Goal: Task Accomplishment & Management: Manage account settings

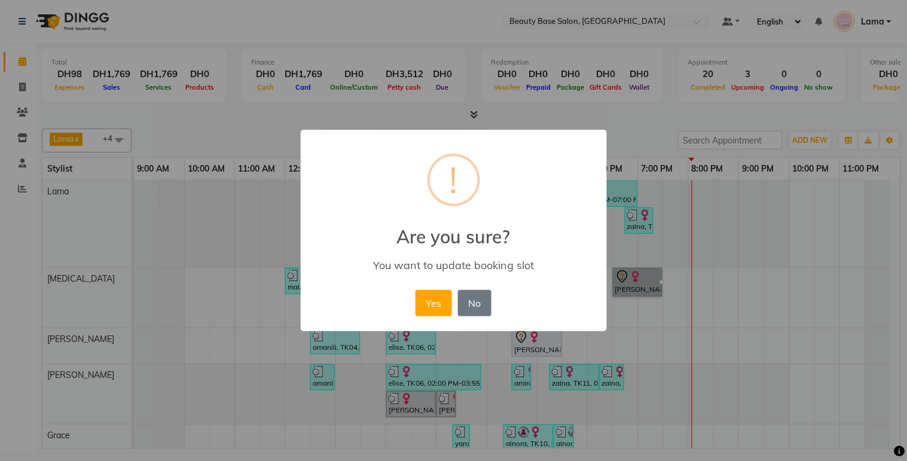
click at [437, 304] on button "Yes" at bounding box center [434, 303] width 36 height 26
click at [648, 289] on div "× ! Are you sure? You want to update booking slot Yes No No" at bounding box center [453, 230] width 907 height 461
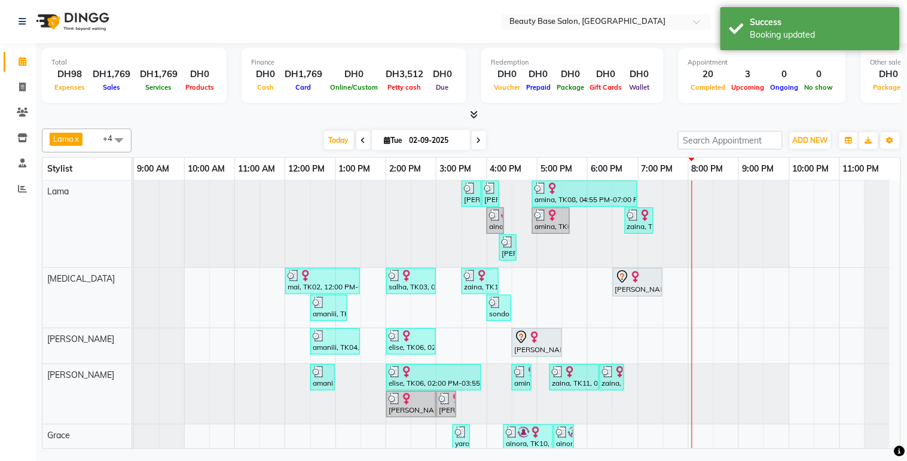
click at [652, 291] on div "[PERSON_NAME], TK01, 06:30 PM-07:30 PM, Roots" at bounding box center [637, 282] width 47 height 25
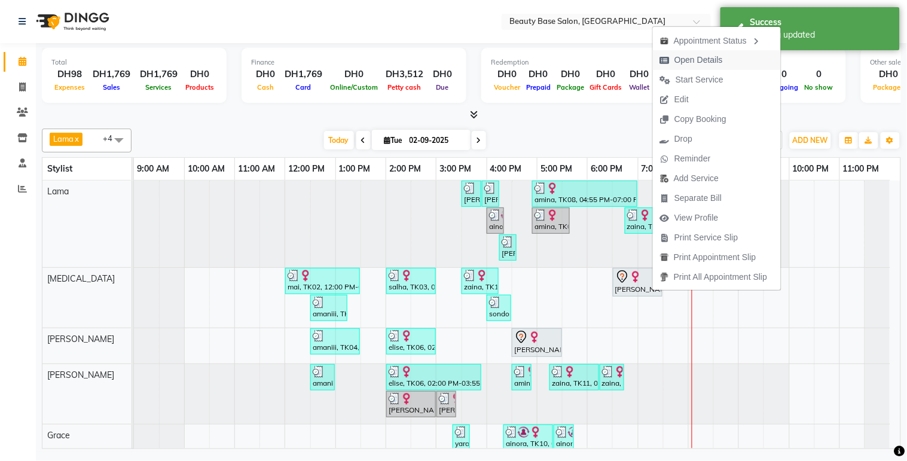
click at [697, 59] on span "Open Details" at bounding box center [699, 60] width 48 height 13
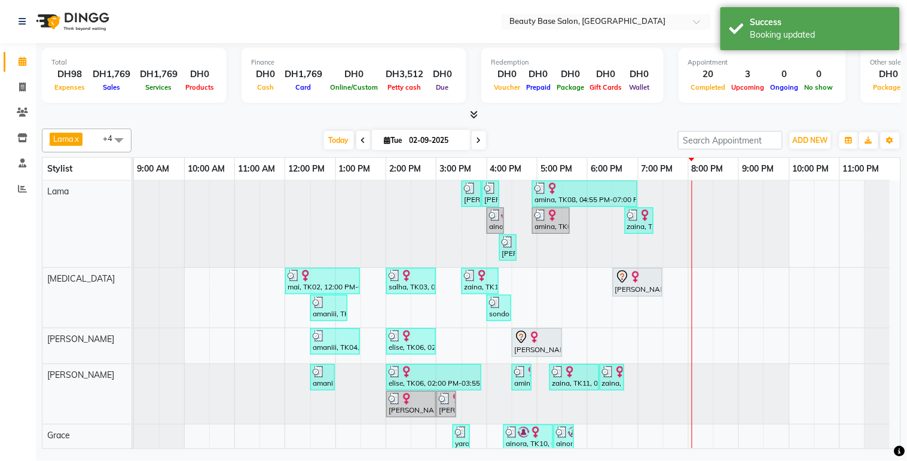
click at [529, 338] on img at bounding box center [535, 337] width 12 height 12
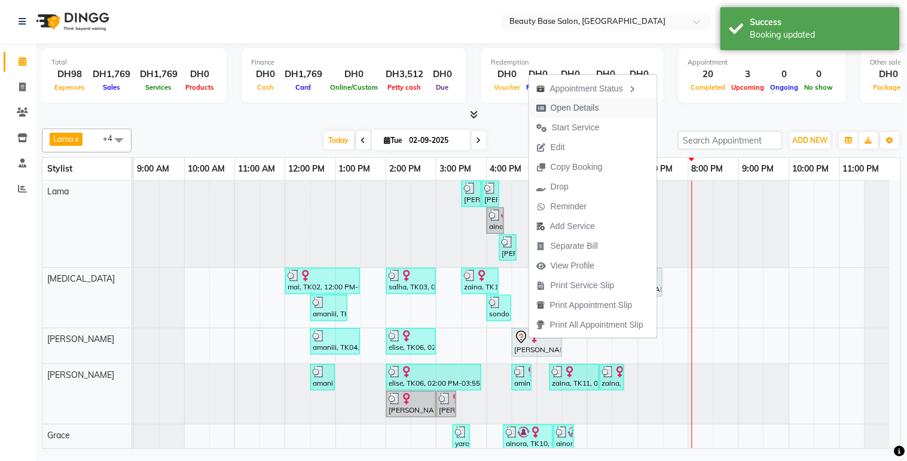
click at [568, 112] on span "Open Details" at bounding box center [575, 108] width 48 height 13
select select "7"
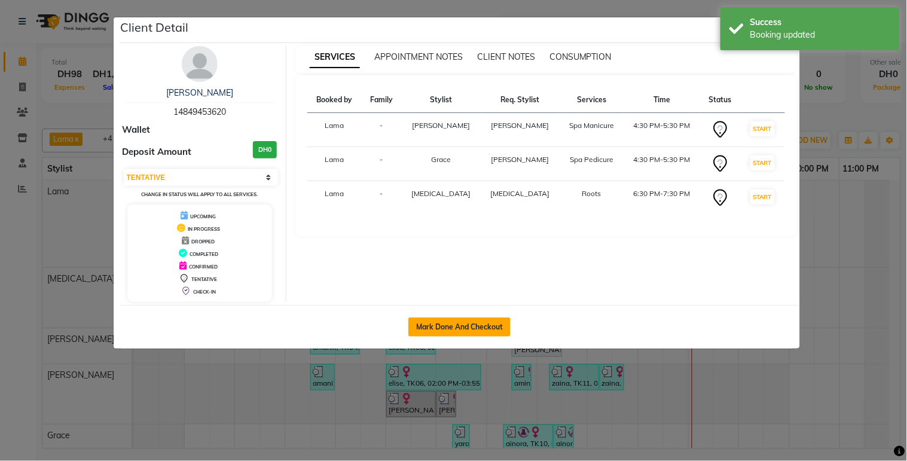
click at [465, 324] on button "Mark Done And Checkout" at bounding box center [459, 327] width 102 height 19
select select "service"
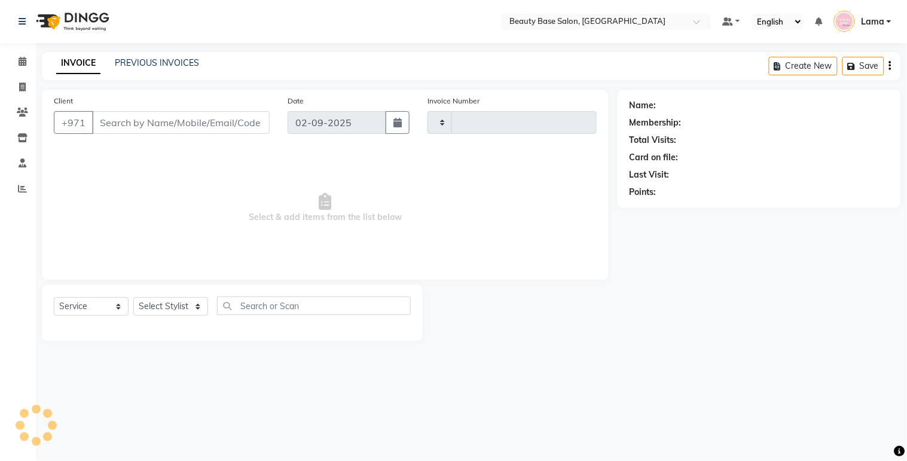
type input "2049"
select select "813"
type input "14849453620"
select select "49318"
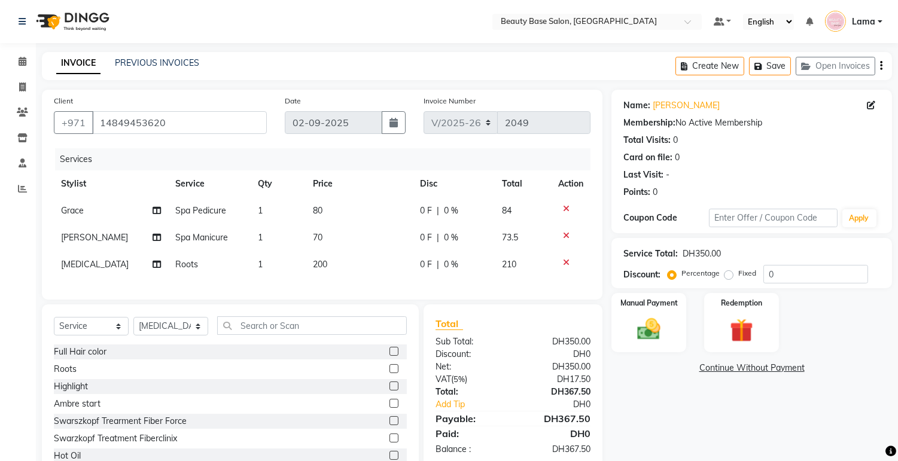
click at [549, 236] on td "73.5" at bounding box center [523, 237] width 56 height 27
select select "30434"
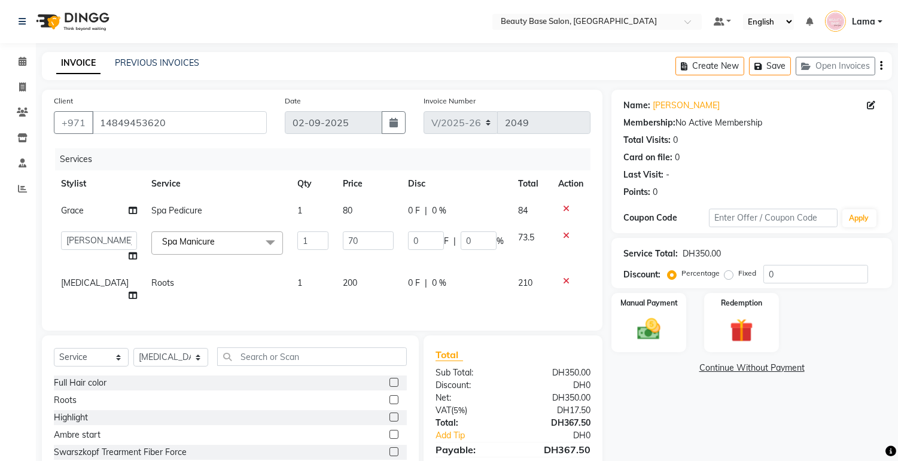
click at [566, 205] on icon at bounding box center [566, 209] width 7 height 8
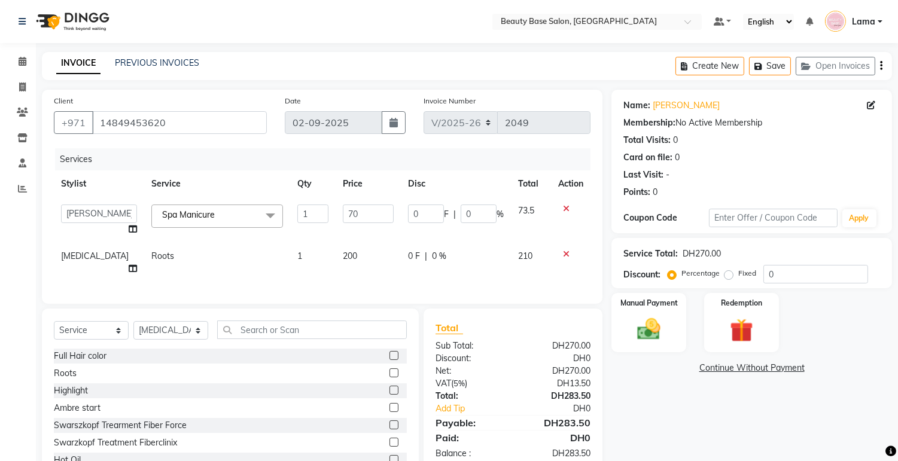
click at [564, 208] on icon at bounding box center [566, 209] width 7 height 8
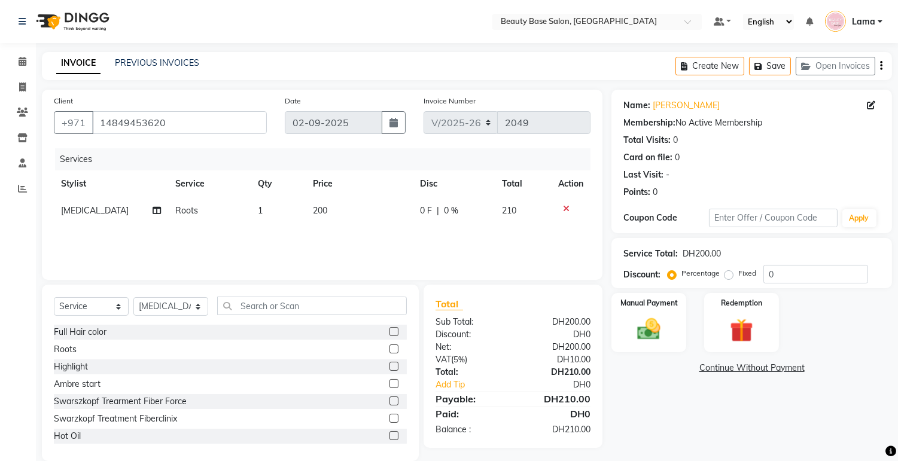
click at [566, 206] on icon at bounding box center [566, 209] width 7 height 8
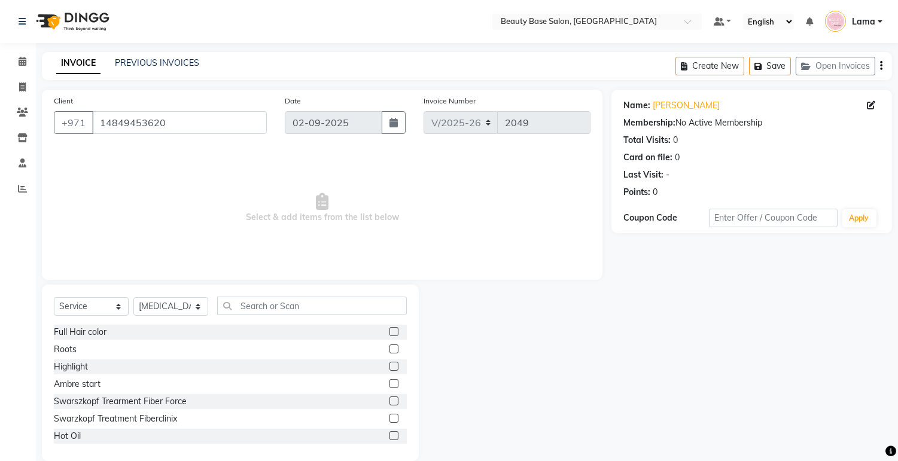
click at [50, 5] on img at bounding box center [71, 21] width 82 height 33
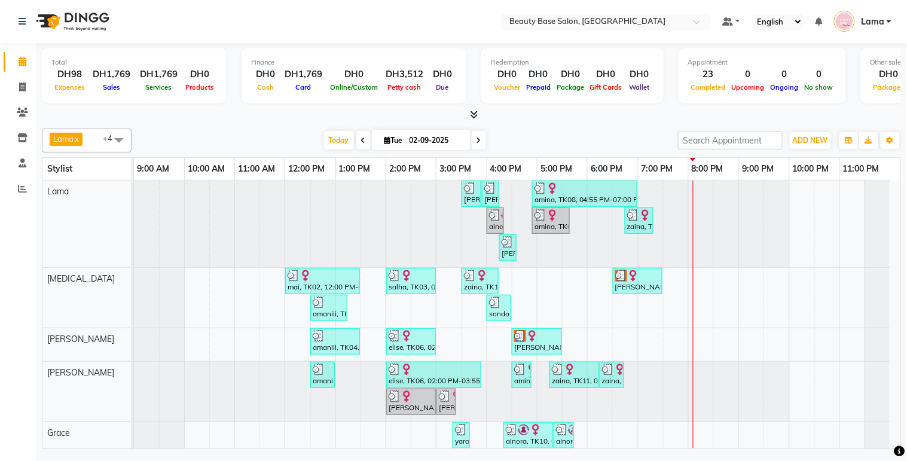
click at [631, 281] on div "[PERSON_NAME], TK01, 06:30 PM-07:30 PM, Roots" at bounding box center [637, 281] width 47 height 23
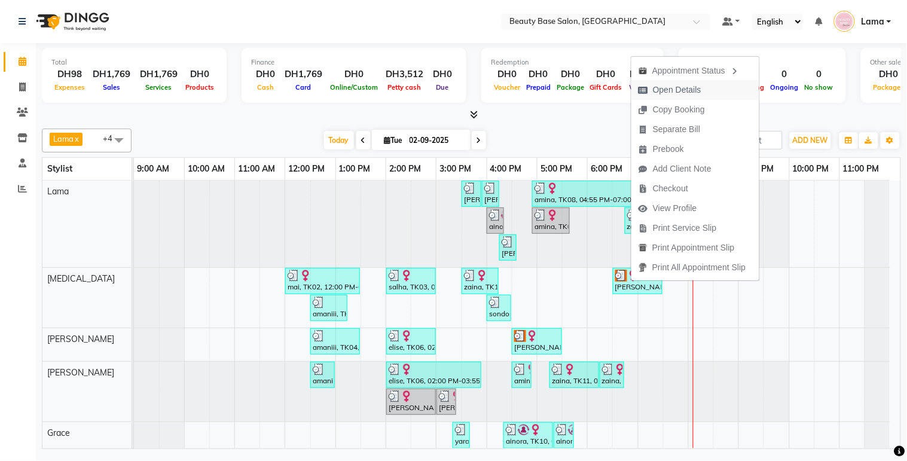
click at [676, 89] on span "Open Details" at bounding box center [677, 90] width 48 height 13
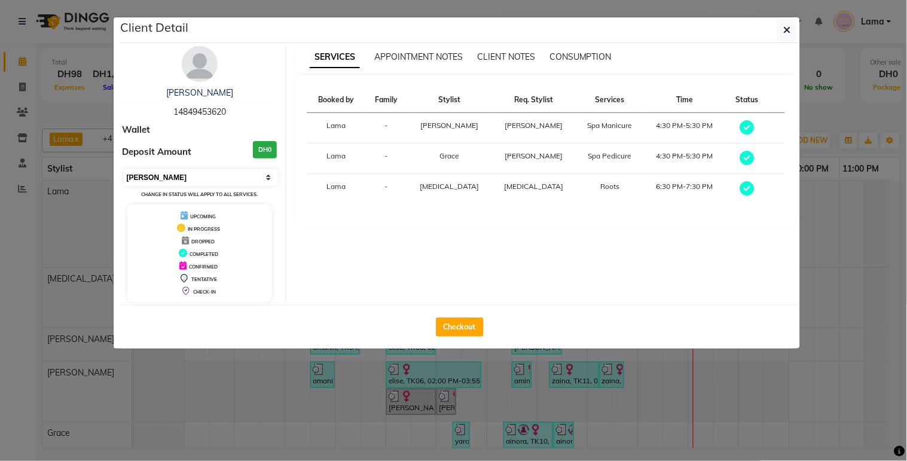
click at [263, 171] on select "Select MARK DONE UPCOMING" at bounding box center [201, 177] width 155 height 17
select select "5"
click at [124, 169] on select "Select MARK DONE UPCOMING" at bounding box center [201, 177] width 155 height 17
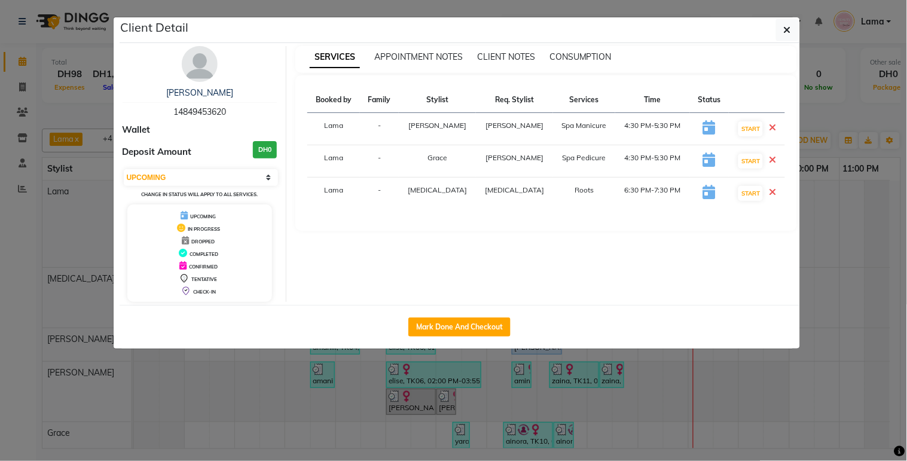
click at [266, 378] on ngb-modal-window "Client Detail [PERSON_NAME] 14849453620 Wallet Deposit Amount DH0 Select IN SER…" at bounding box center [453, 230] width 907 height 461
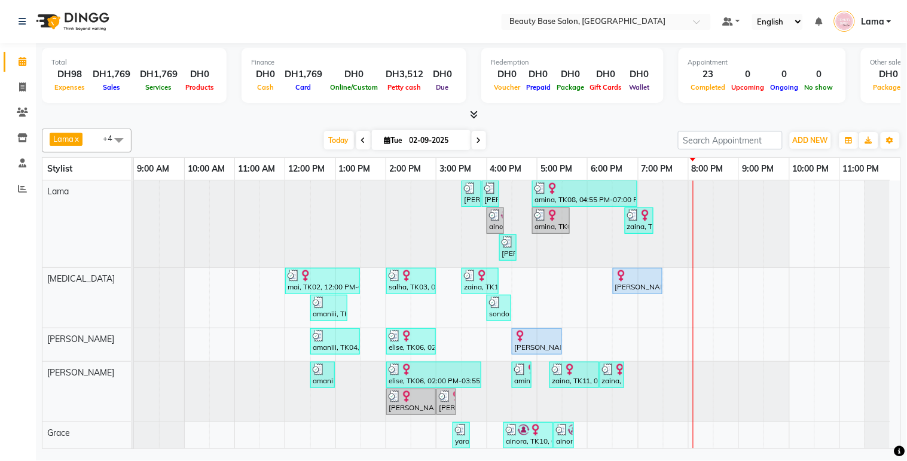
click at [679, 249] on div at bounding box center [461, 224] width 655 height 87
click at [647, 293] on link "[PERSON_NAME], TK01, 06:30 PM-07:30 PM, Roots" at bounding box center [638, 281] width 50 height 26
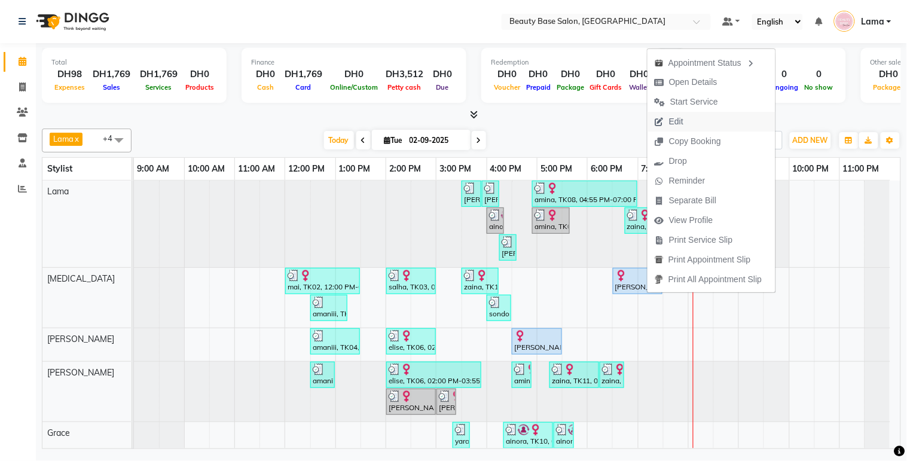
click at [694, 121] on button "Edit" at bounding box center [712, 122] width 128 height 20
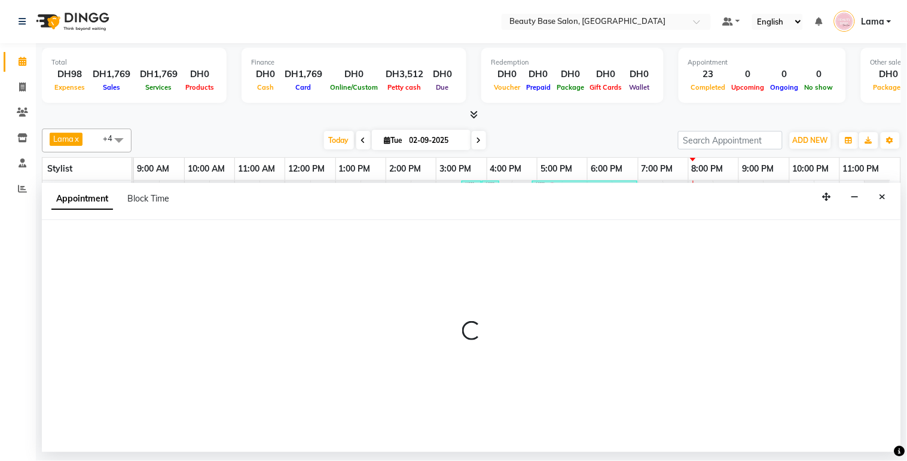
select select "tentative"
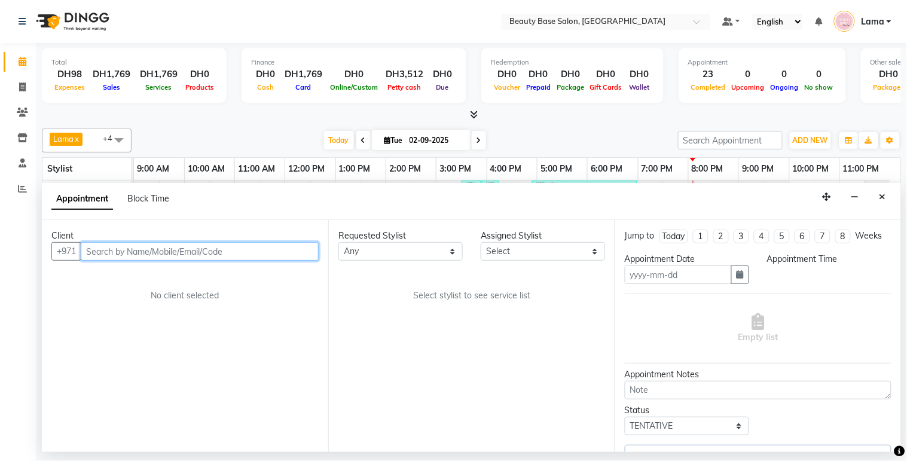
type input "02-09-2025"
select select "upcoming"
select select "990"
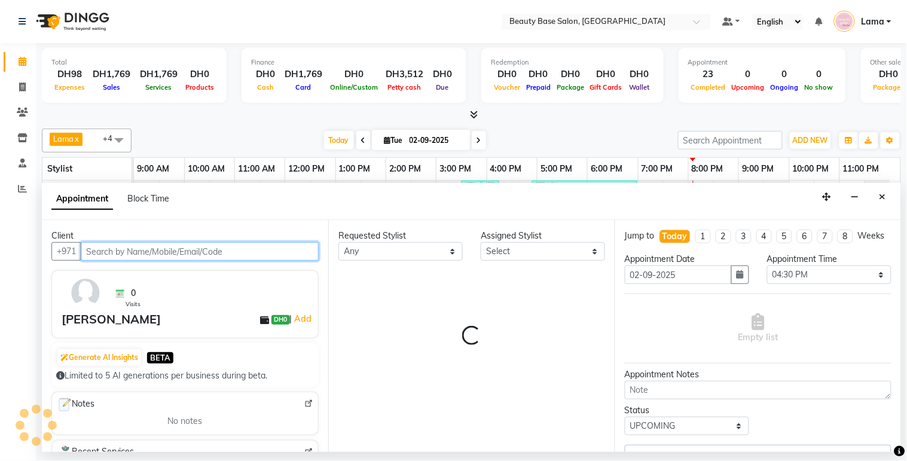
select select "49318"
select select "1223"
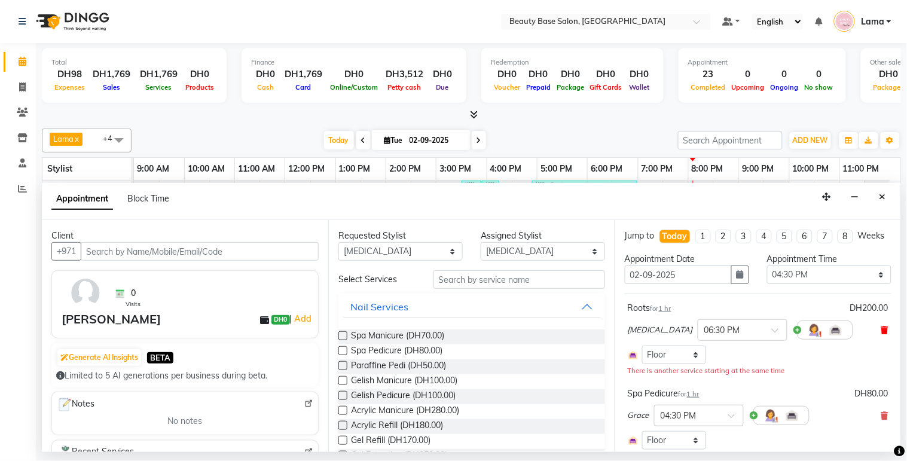
click at [882, 334] on icon at bounding box center [885, 330] width 7 height 8
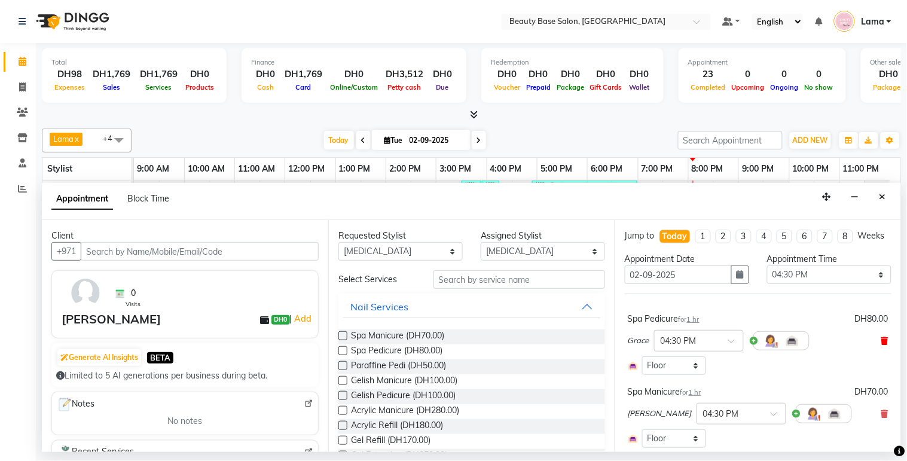
click at [882, 345] on icon at bounding box center [885, 341] width 7 height 8
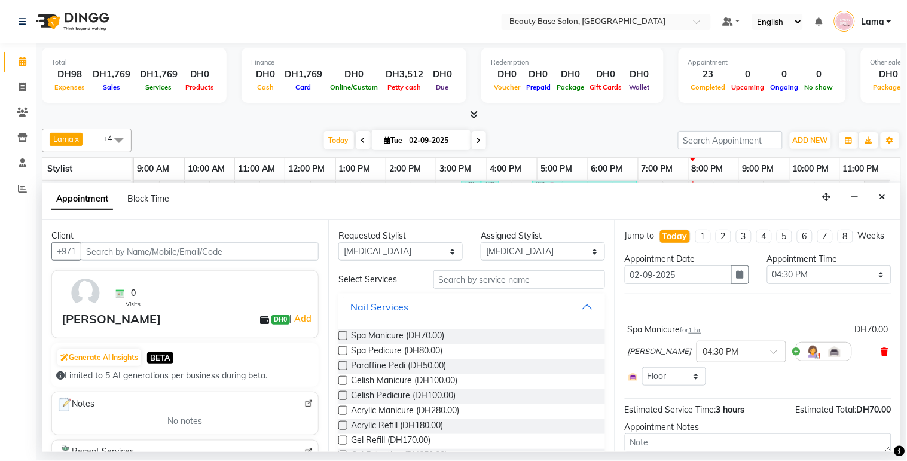
click at [882, 356] on icon at bounding box center [885, 351] width 7 height 8
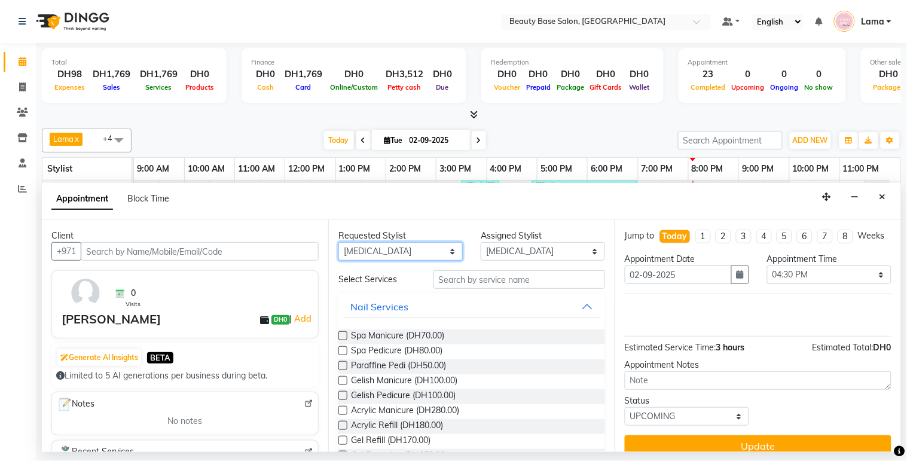
click at [426, 249] on select "Any [PERSON_NAME] [PERSON_NAME] [PERSON_NAME] [PERSON_NAME] [PERSON_NAME] [MEDI…" at bounding box center [400, 251] width 124 height 19
select select "30434"
click at [338, 242] on select "Any [PERSON_NAME] [PERSON_NAME] [PERSON_NAME] [PERSON_NAME] [PERSON_NAME] [MEDI…" at bounding box center [400, 251] width 124 height 19
select select "30434"
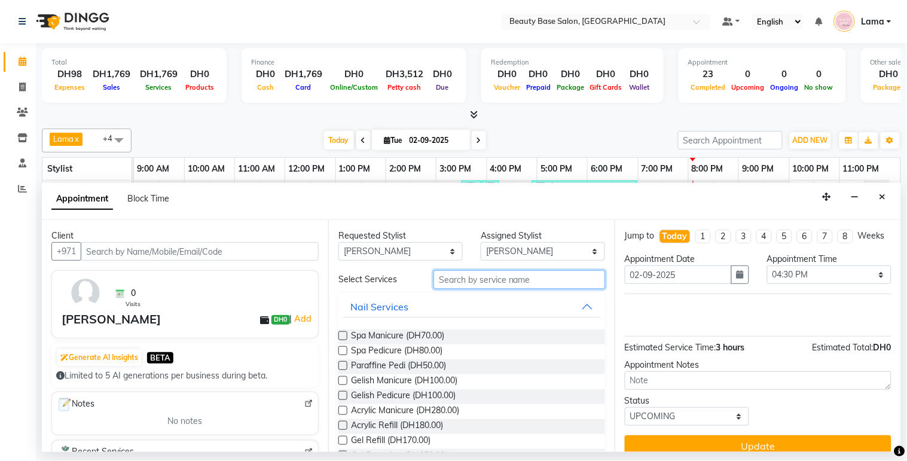
click at [450, 279] on input "text" at bounding box center [520, 279] width 172 height 19
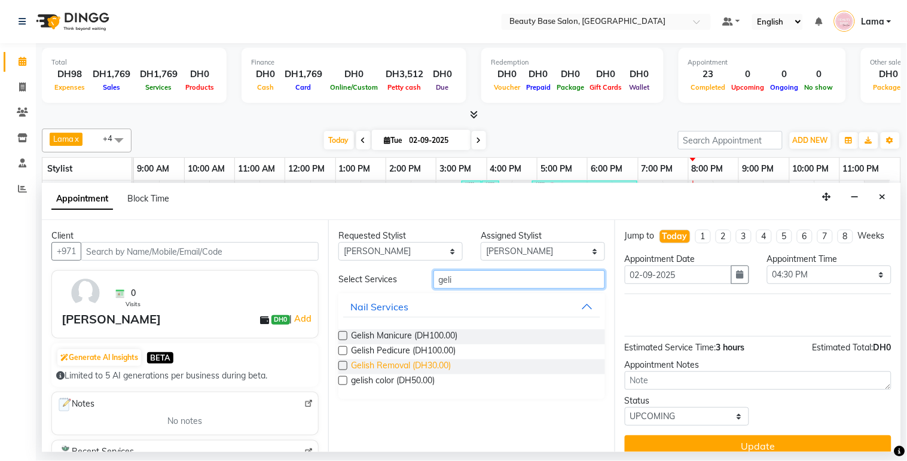
type input "geli"
click at [396, 362] on span "Gelish Removal (DH30.00)" at bounding box center [401, 366] width 100 height 15
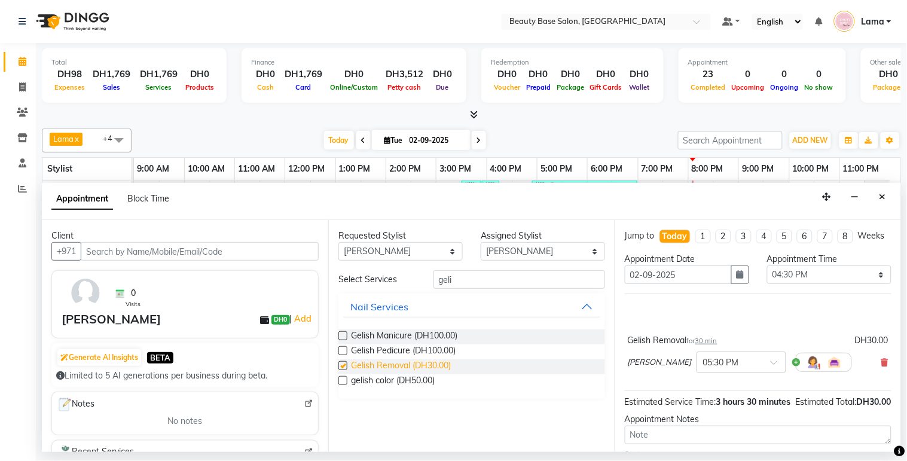
checkbox input "false"
click at [481, 277] on input "geli" at bounding box center [520, 279] width 172 height 19
type input "g"
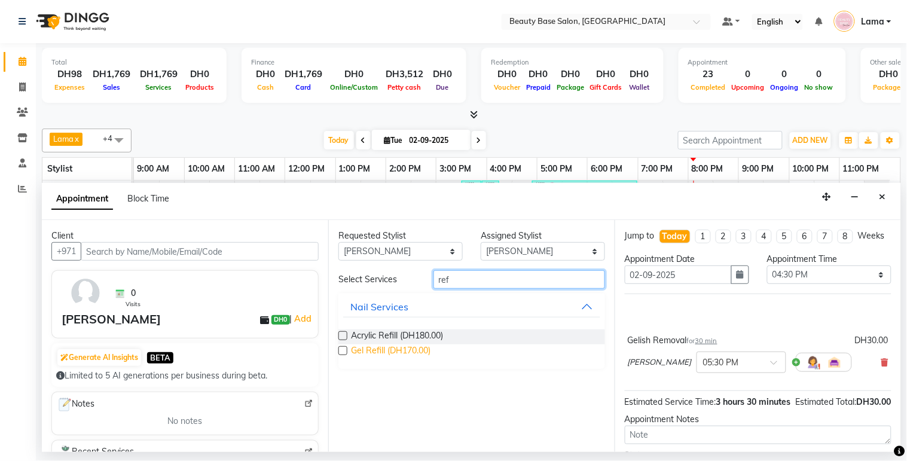
type input "ref"
click at [385, 355] on span "Gel Refill (DH170.00)" at bounding box center [391, 351] width 80 height 15
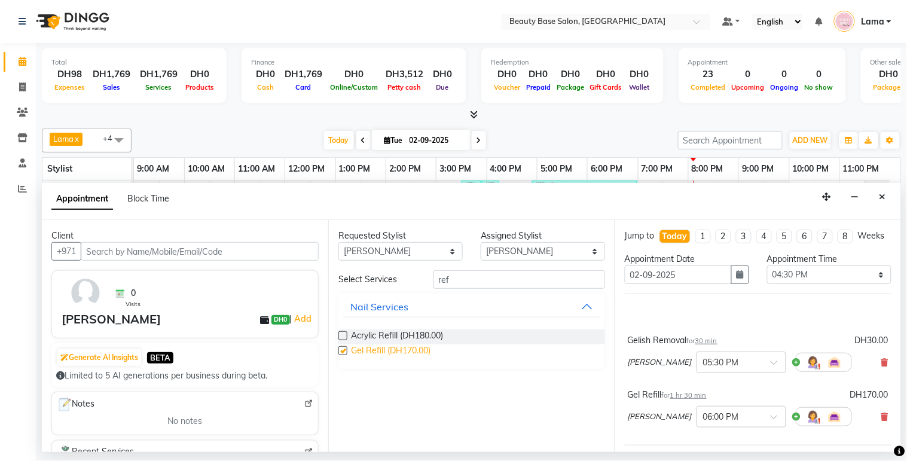
checkbox input "false"
click at [474, 277] on input "ref" at bounding box center [520, 279] width 172 height 19
type input "r"
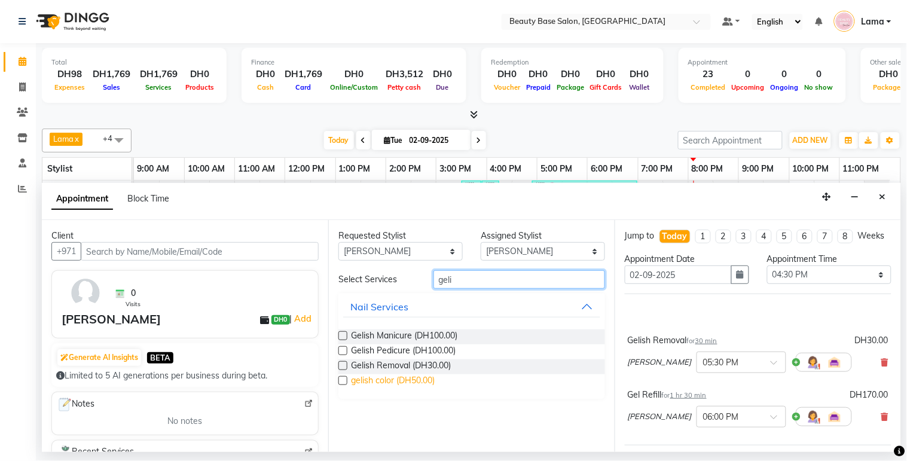
type input "geli"
click at [401, 382] on span "gelish color (DH50.00)" at bounding box center [393, 381] width 84 height 15
checkbox input "false"
click at [470, 279] on input "geli" at bounding box center [520, 279] width 172 height 19
type input "g"
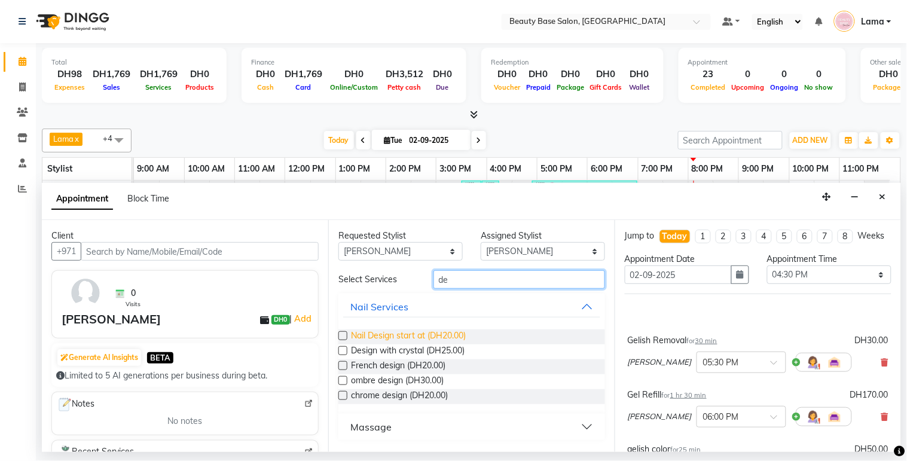
type input "de"
click at [402, 332] on span "Nail Design start at (DH20.00)" at bounding box center [408, 337] width 115 height 15
checkbox input "false"
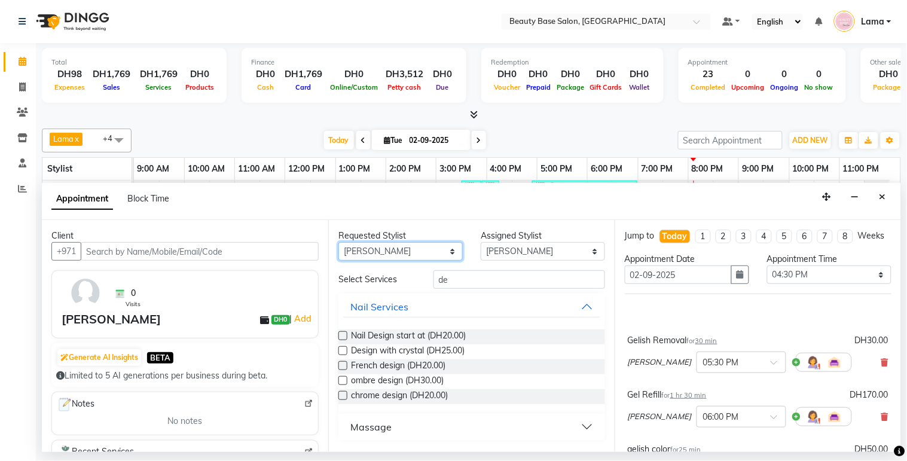
click at [401, 258] on select "Any [PERSON_NAME] [PERSON_NAME] [PERSON_NAME] [PERSON_NAME] [PERSON_NAME] [MEDI…" at bounding box center [400, 251] width 124 height 19
select select "54542"
click at [338, 242] on select "Any [PERSON_NAME] [PERSON_NAME] [PERSON_NAME] [PERSON_NAME] [PERSON_NAME] [MEDI…" at bounding box center [400, 251] width 124 height 19
select select "54542"
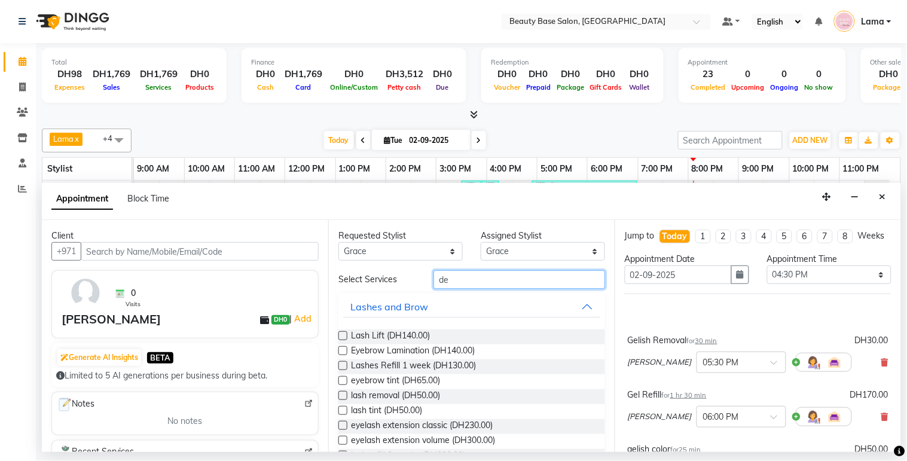
click at [461, 282] on input "de" at bounding box center [520, 279] width 172 height 19
type input "d"
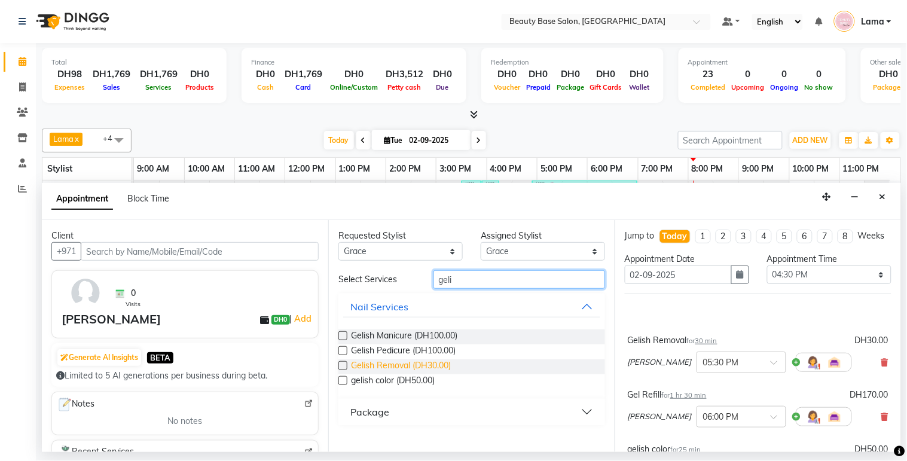
type input "geli"
click at [405, 366] on span "Gelish Removal (DH30.00)" at bounding box center [401, 366] width 100 height 15
checkbox input "false"
click at [474, 276] on input "geli" at bounding box center [520, 279] width 172 height 19
type input "g"
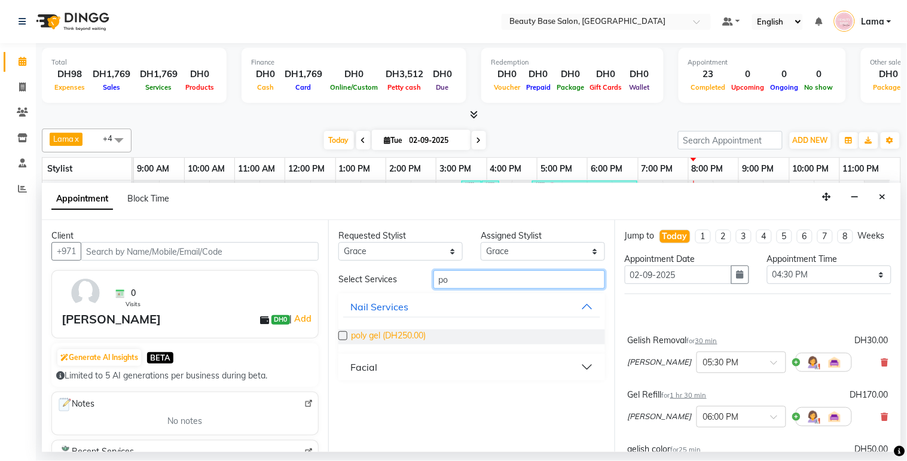
type input "po"
click at [395, 338] on span "poly gel (DH250.00)" at bounding box center [388, 337] width 75 height 15
checkbox input "false"
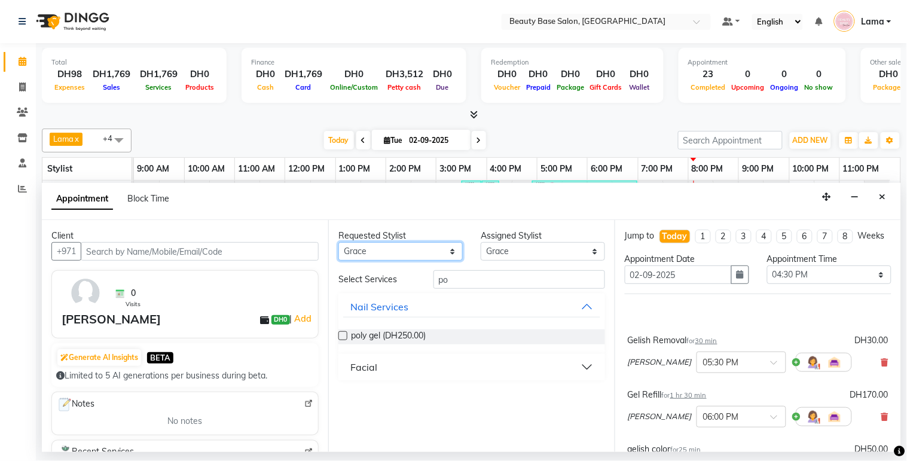
click at [429, 250] on select "Any [PERSON_NAME] [PERSON_NAME] [PERSON_NAME] [PERSON_NAME] [PERSON_NAME] [MEDI…" at bounding box center [400, 251] width 124 height 19
select select "49318"
click at [338, 242] on select "Any [PERSON_NAME] [PERSON_NAME] [PERSON_NAME] [PERSON_NAME] [PERSON_NAME] [MEDI…" at bounding box center [400, 251] width 124 height 19
select select "49318"
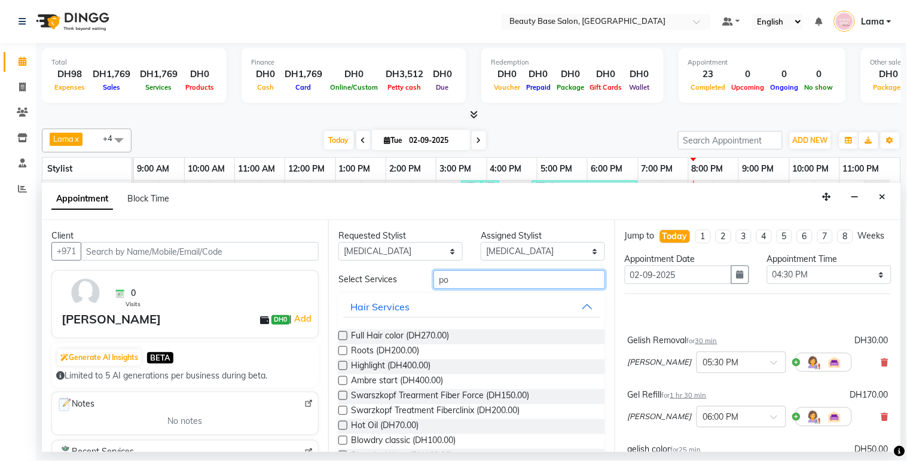
click at [474, 282] on input "po" at bounding box center [520, 279] width 172 height 19
type input "p"
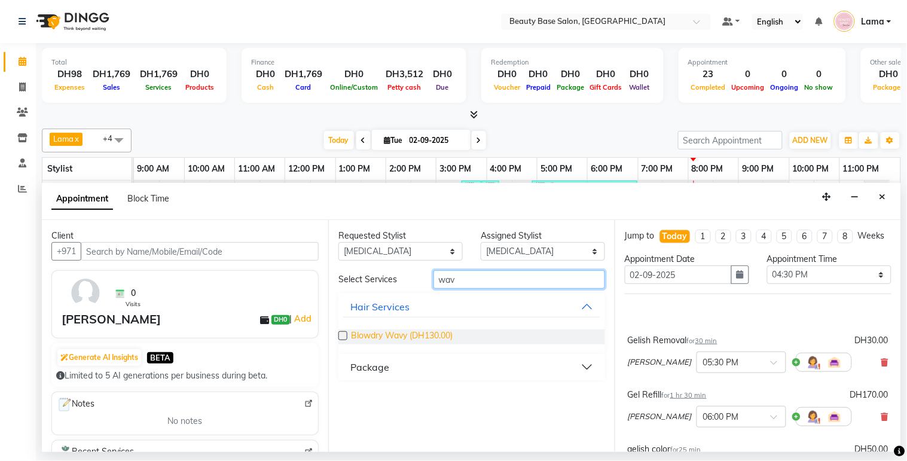
type input "wav"
click at [390, 339] on span "Blowdry Wavy (DH130.00)" at bounding box center [402, 337] width 102 height 15
checkbox input "false"
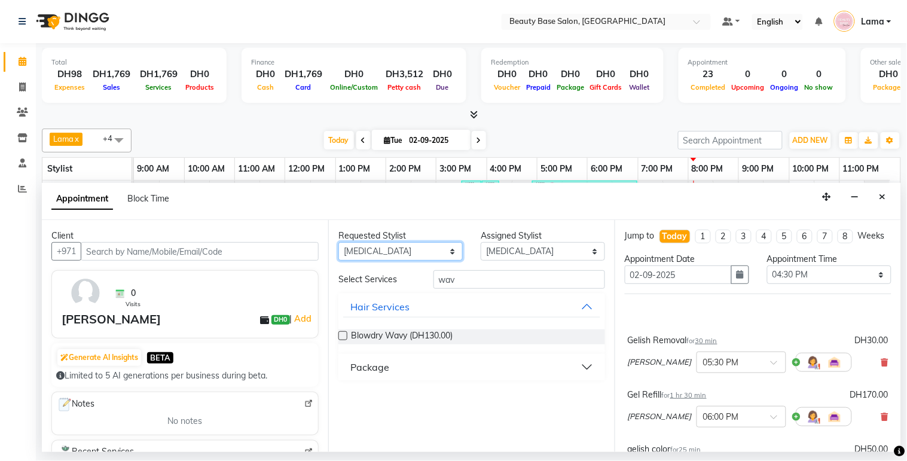
click at [429, 248] on select "Any [PERSON_NAME] [PERSON_NAME] [PERSON_NAME] [PERSON_NAME] [PERSON_NAME] [MEDI…" at bounding box center [400, 251] width 124 height 19
select select "13437"
click at [338, 242] on select "Any [PERSON_NAME] [PERSON_NAME] [PERSON_NAME] [PERSON_NAME] [PERSON_NAME] [MEDI…" at bounding box center [400, 251] width 124 height 19
select select "13437"
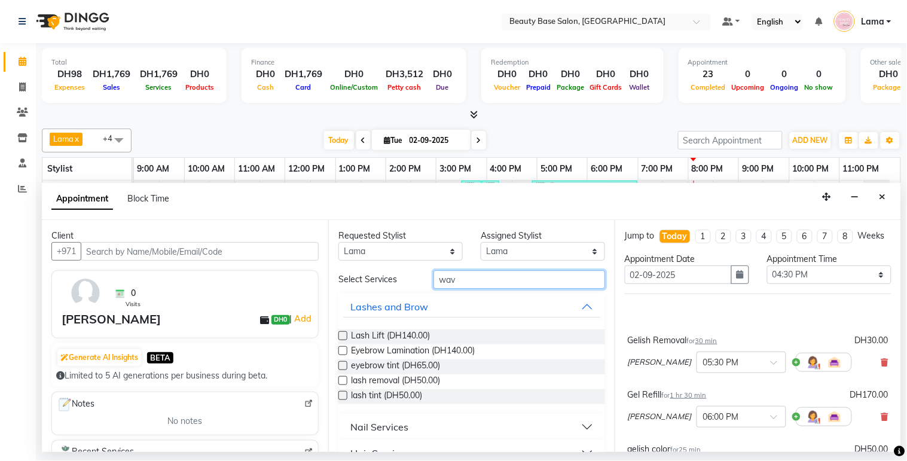
click at [468, 284] on input "wav" at bounding box center [520, 279] width 172 height 19
type input "w"
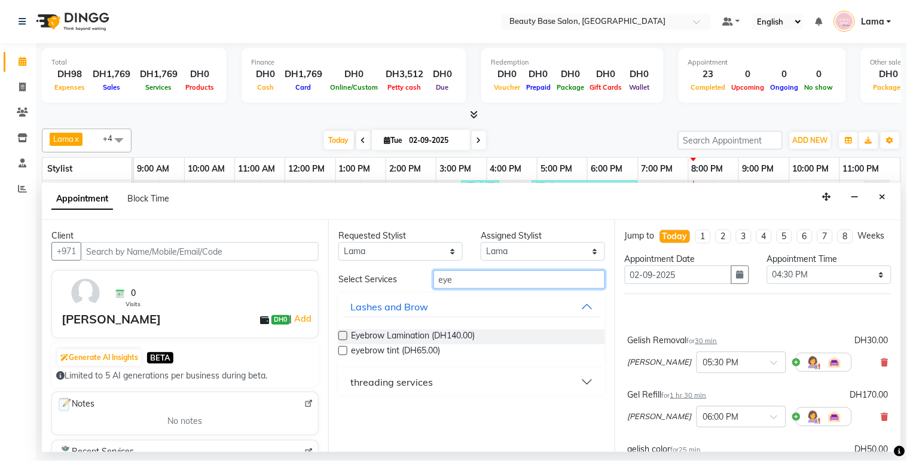
type input "eye"
click at [385, 382] on div "threading services" at bounding box center [391, 382] width 83 height 14
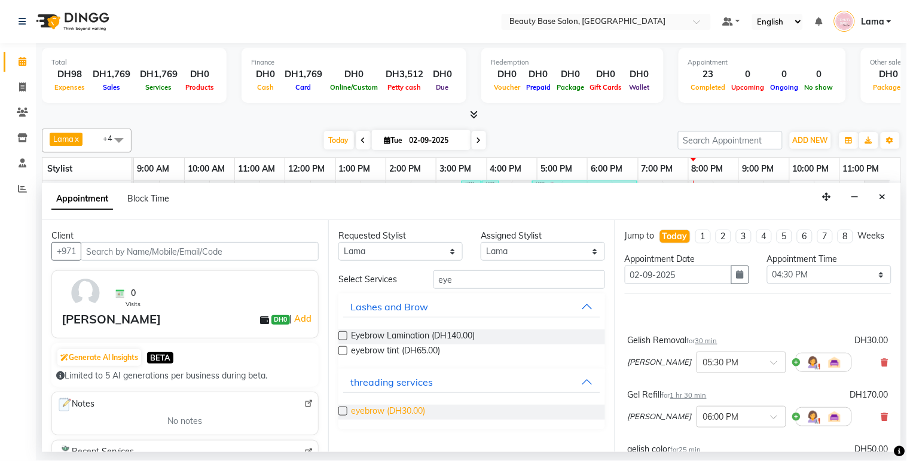
click at [374, 416] on span "eyebrow (DH30.00)" at bounding box center [388, 412] width 74 height 15
checkbox input "false"
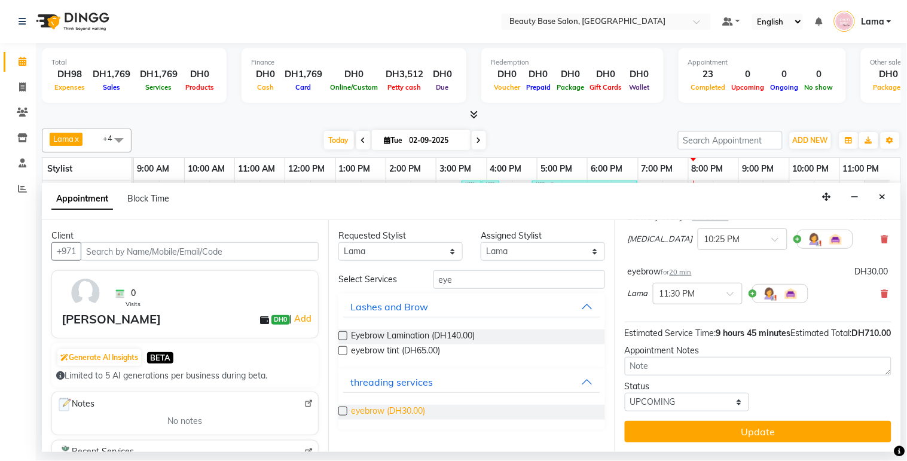
scroll to position [474, 0]
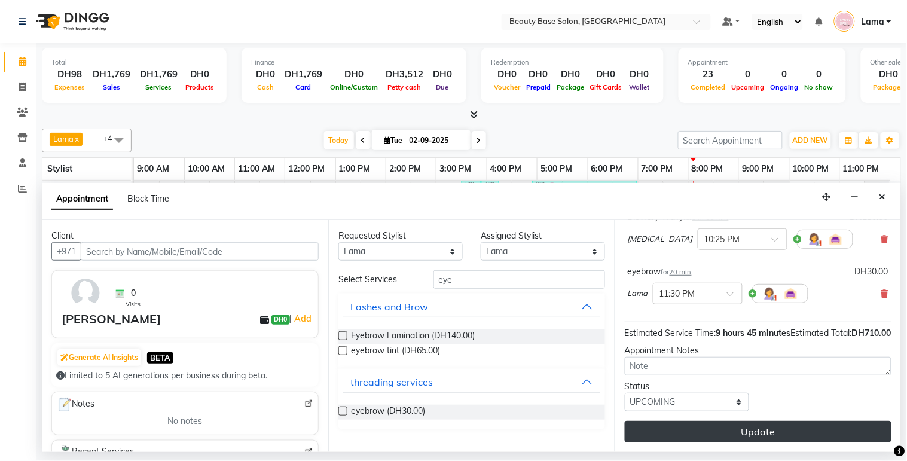
click at [841, 441] on button "Update" at bounding box center [758, 432] width 267 height 22
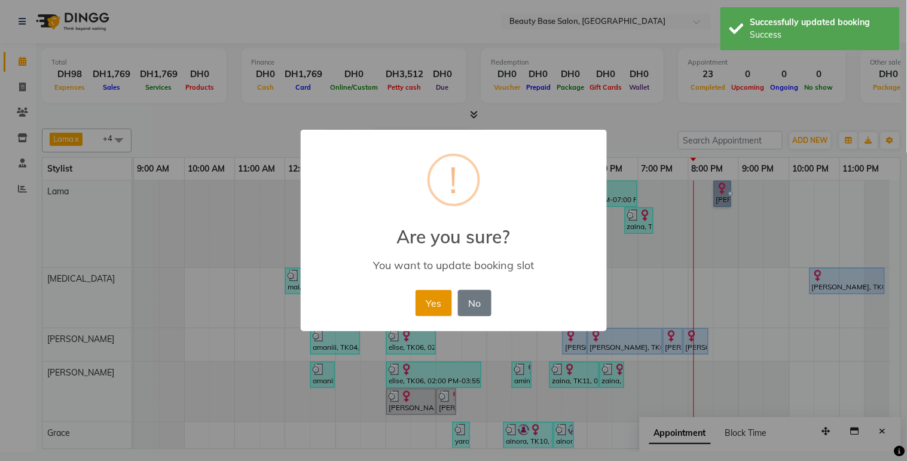
click at [443, 307] on button "Yes" at bounding box center [434, 303] width 36 height 26
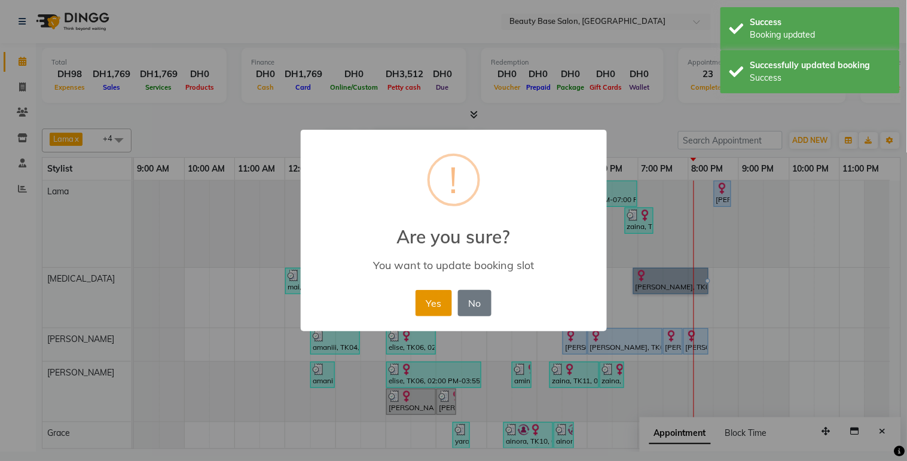
click at [440, 297] on button "Yes" at bounding box center [434, 303] width 36 height 26
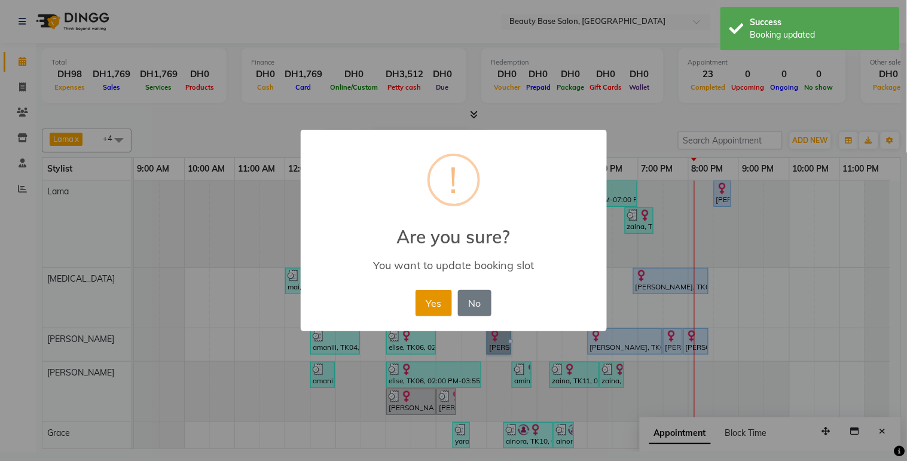
click at [438, 315] on button "Yes" at bounding box center [434, 303] width 36 height 26
click at [444, 306] on button "Yes" at bounding box center [434, 303] width 36 height 26
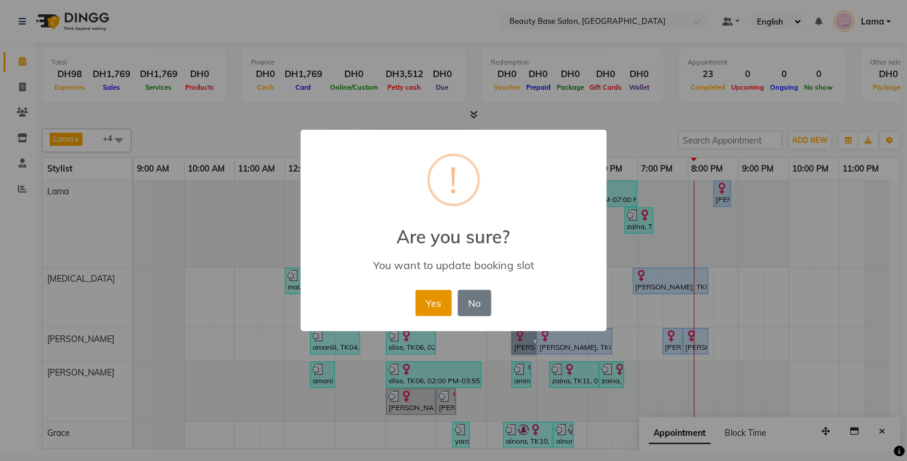
click at [421, 301] on button "Yes" at bounding box center [434, 303] width 36 height 26
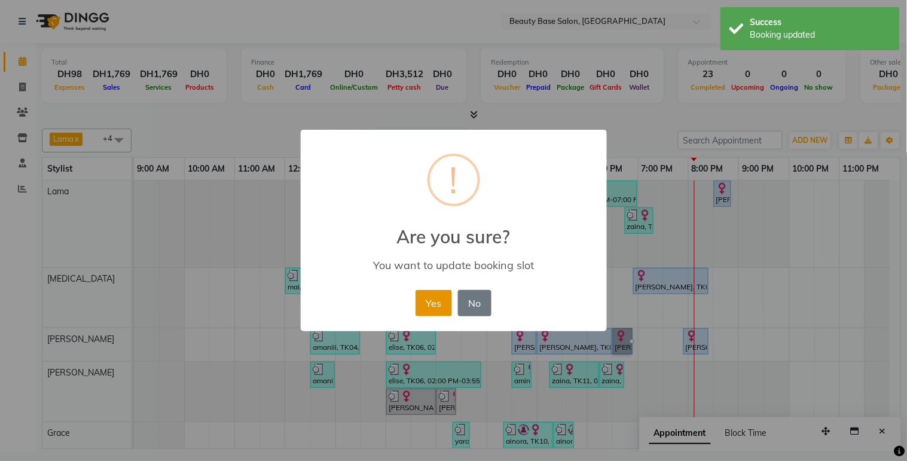
click at [437, 307] on button "Yes" at bounding box center [434, 303] width 36 height 26
click at [440, 308] on button "Yes" at bounding box center [434, 303] width 36 height 26
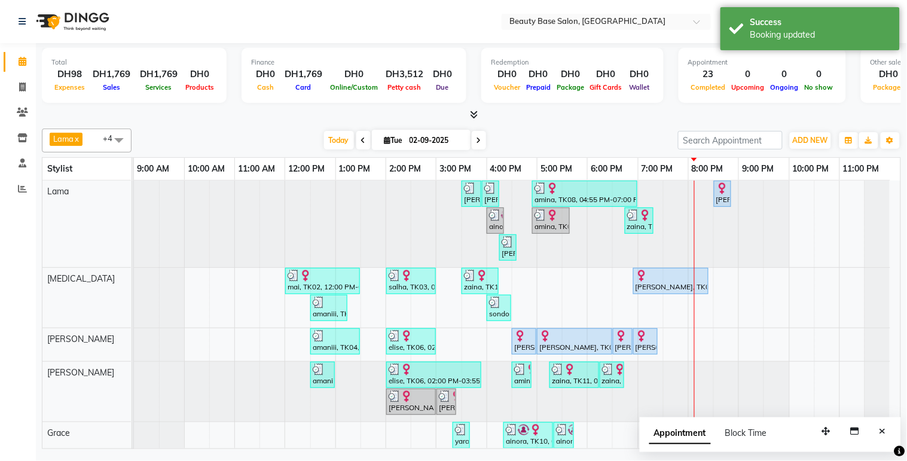
scroll to position [16, 0]
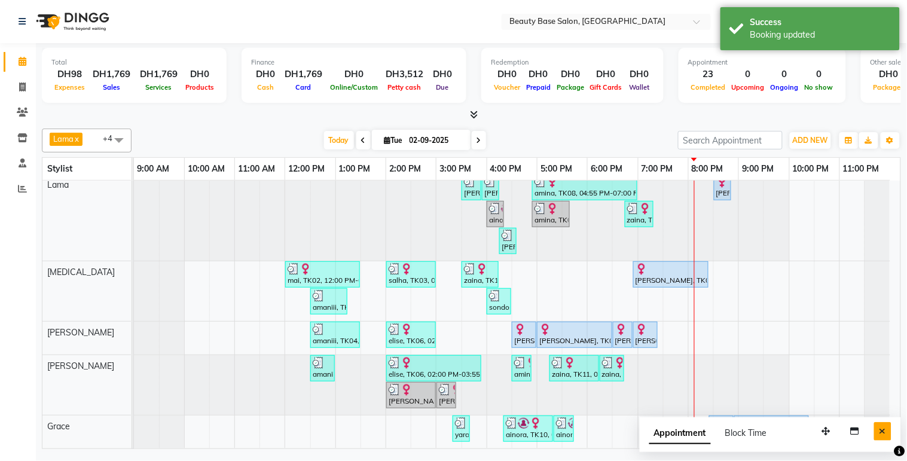
click at [890, 435] on button "Close" at bounding box center [882, 431] width 17 height 19
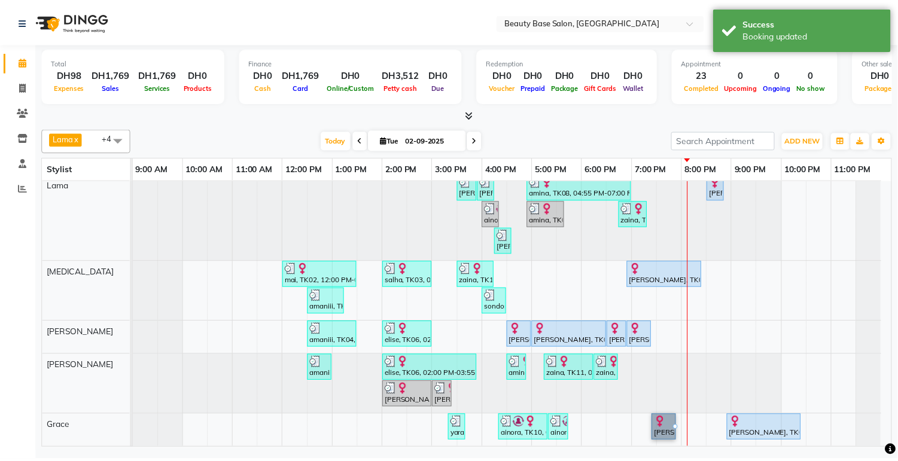
scroll to position [17, 0]
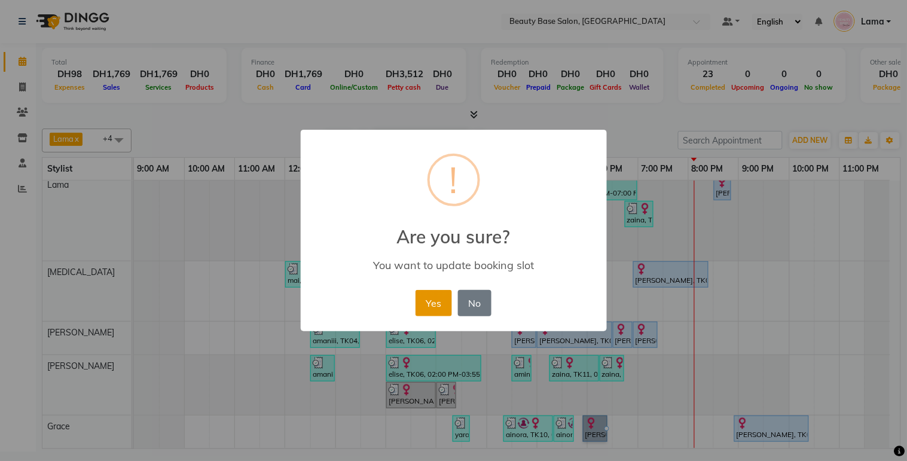
click at [441, 314] on button "Yes" at bounding box center [434, 303] width 36 height 26
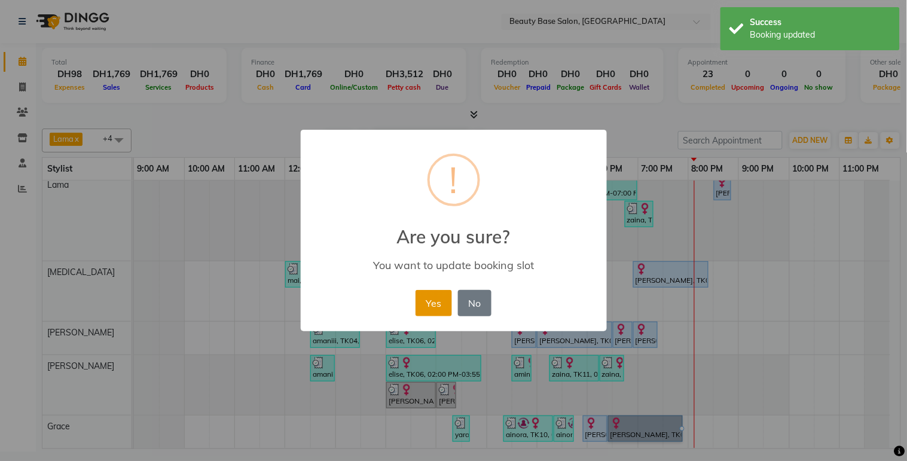
click at [445, 302] on button "Yes" at bounding box center [434, 303] width 36 height 26
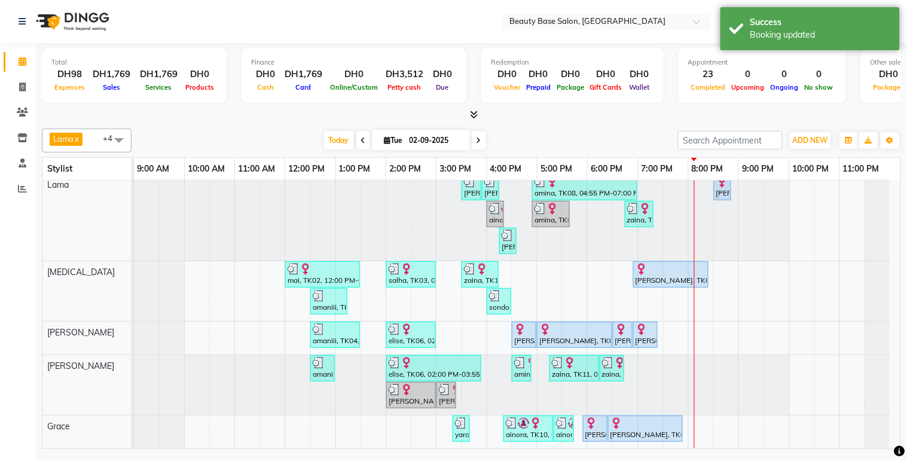
click at [706, 271] on div at bounding box center [708, 274] width 5 height 25
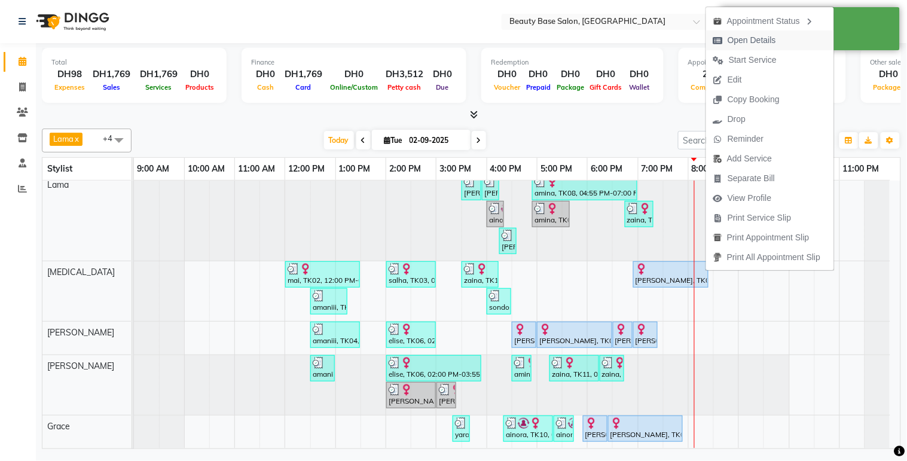
click at [768, 42] on span "Open Details" at bounding box center [752, 40] width 48 height 13
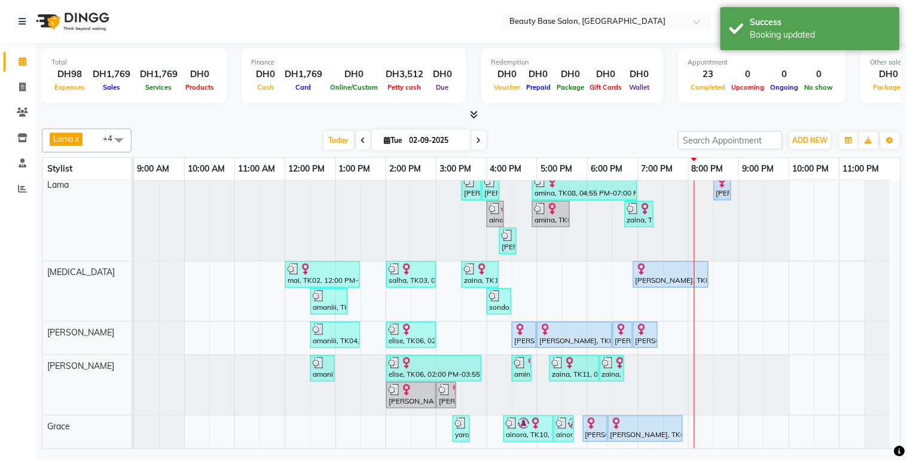
click at [670, 263] on div at bounding box center [671, 269] width 71 height 12
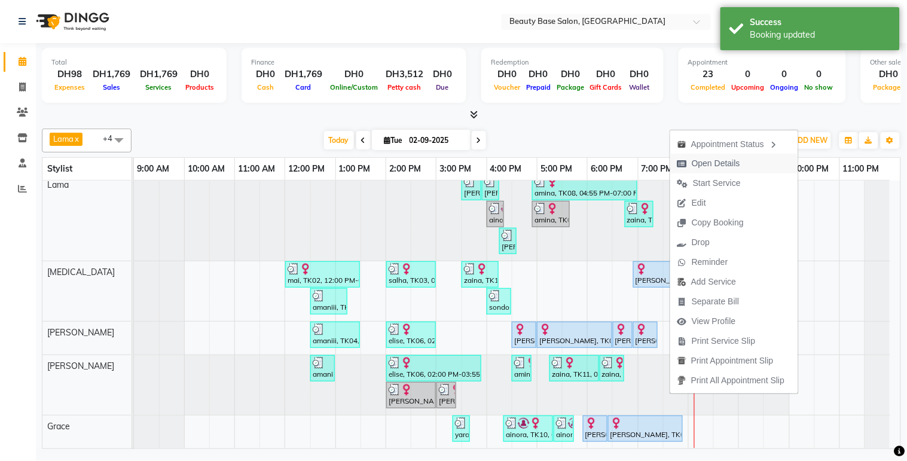
click at [730, 164] on span "Open Details" at bounding box center [716, 163] width 48 height 13
select select "5"
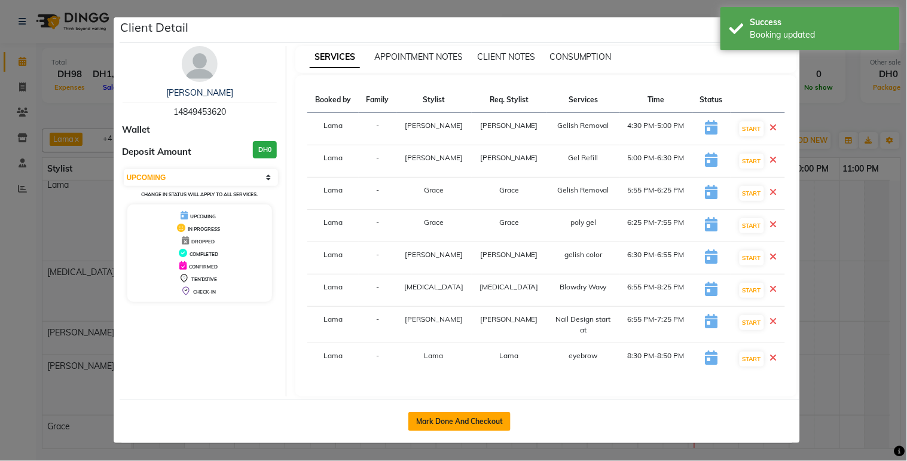
click at [474, 412] on button "Mark Done And Checkout" at bounding box center [459, 421] width 102 height 19
select select "service"
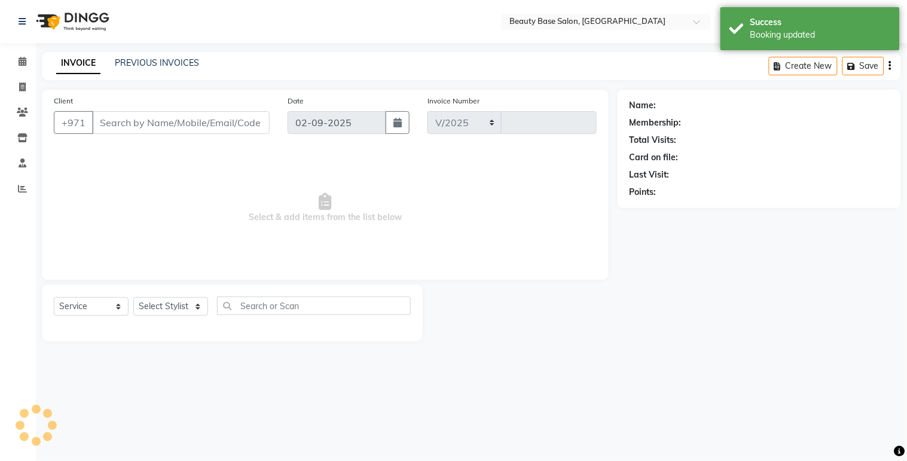
select select "813"
type input "2049"
type input "14849453620"
select select "13437"
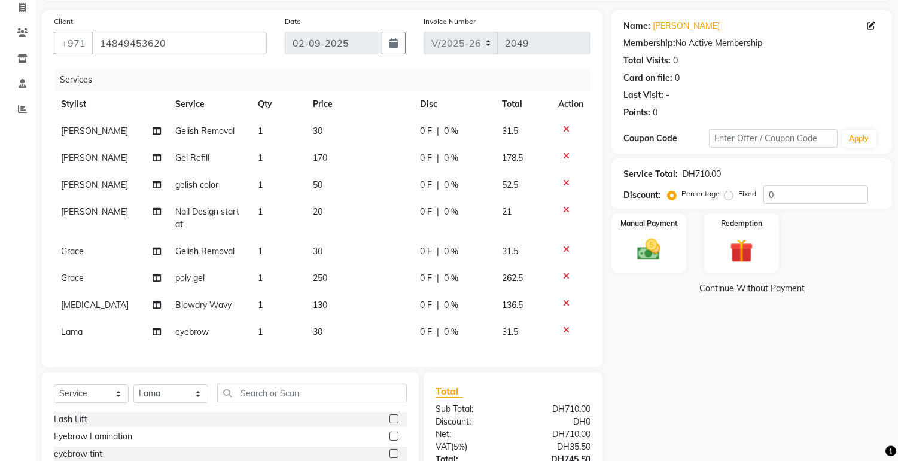
scroll to position [77, 0]
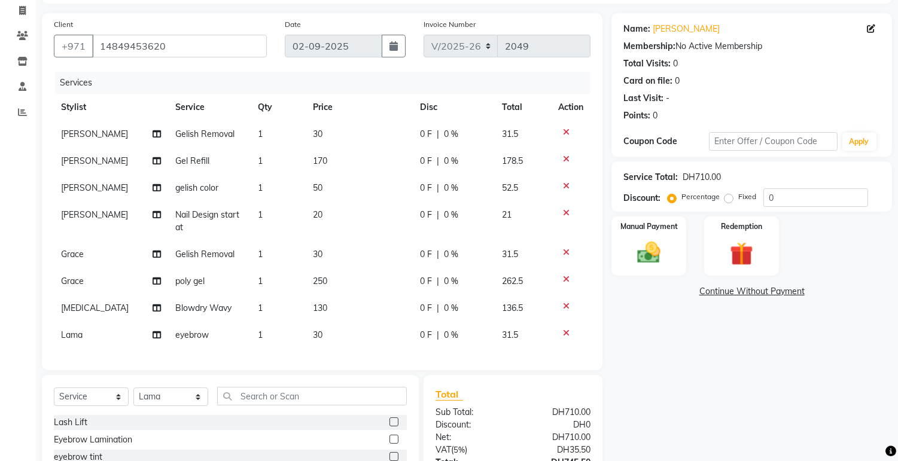
click at [313, 218] on span "20" at bounding box center [318, 214] width 10 height 11
select select "30434"
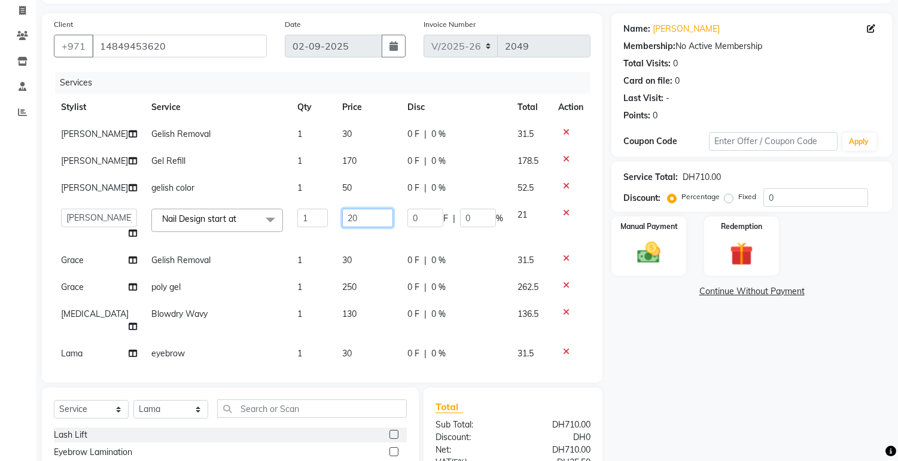
click at [344, 221] on input "20" at bounding box center [367, 218] width 51 height 19
type input "2"
type input "50"
click at [690, 408] on div "Name: [PERSON_NAME] Membership: No Active Membership Total Visits: 0 Card on fi…" at bounding box center [755, 288] width 289 height 551
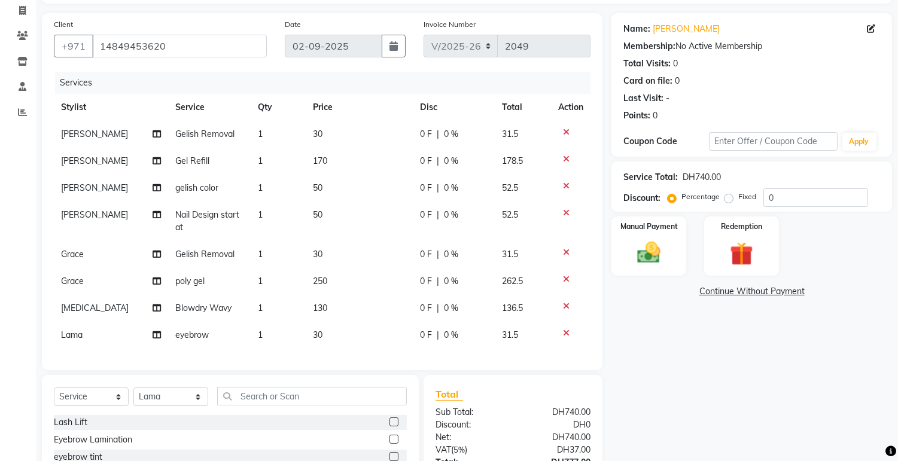
click at [682, 386] on div "Name: [PERSON_NAME] Membership: No Active Membership Total Visits: 0 Card on fi…" at bounding box center [755, 282] width 289 height 538
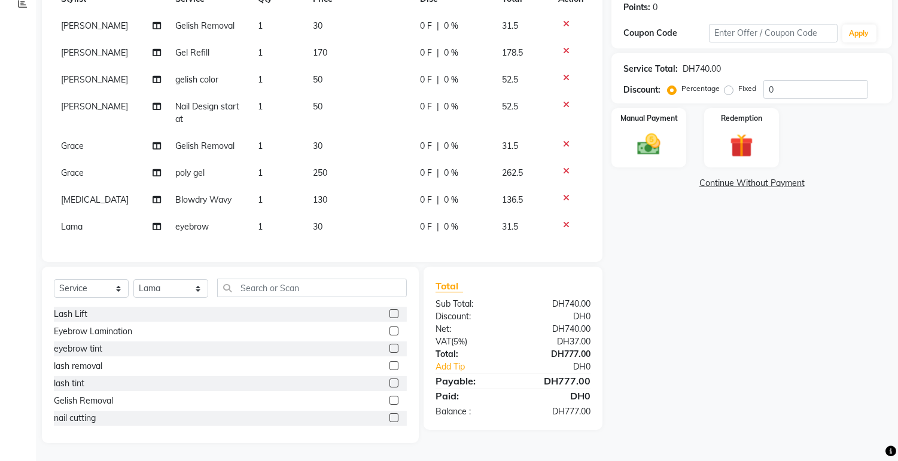
scroll to position [194, 0]
click at [322, 167] on span "250" at bounding box center [320, 172] width 14 height 11
select select "54542"
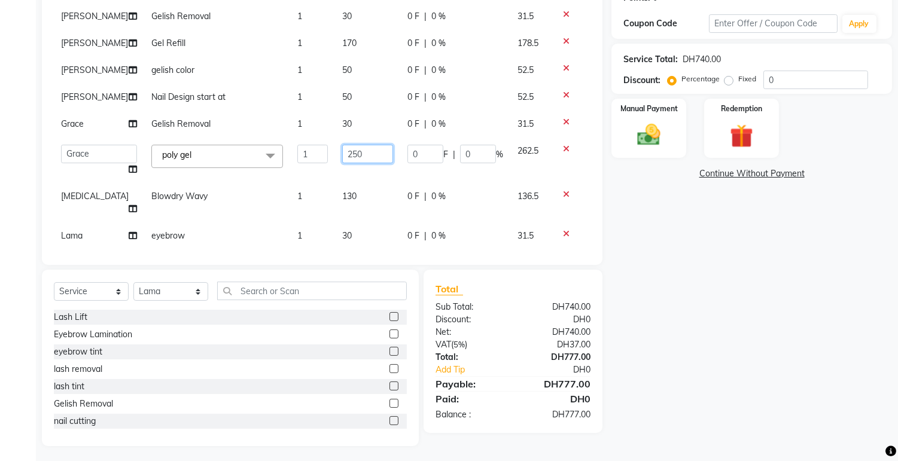
click at [349, 157] on input "250" at bounding box center [367, 154] width 51 height 19
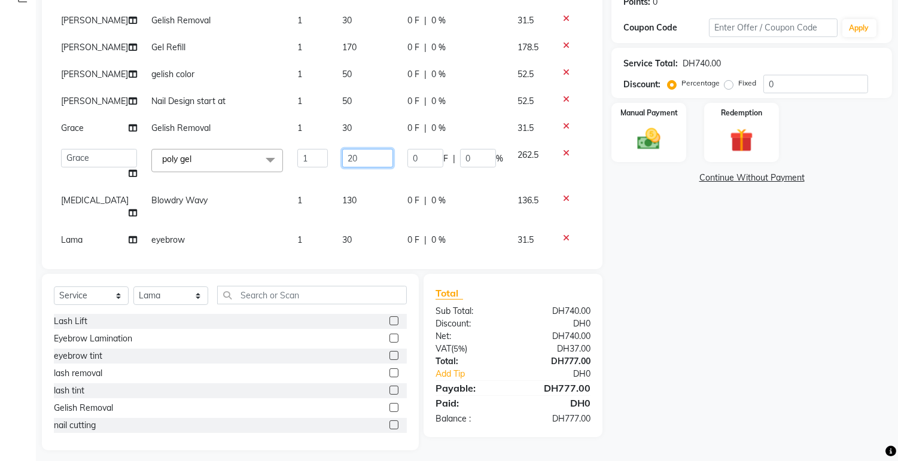
type input "200"
click at [688, 327] on div "Name: [PERSON_NAME] Membership: No Active Membership Total Visits: 0 Card on fi…" at bounding box center [755, 175] width 289 height 551
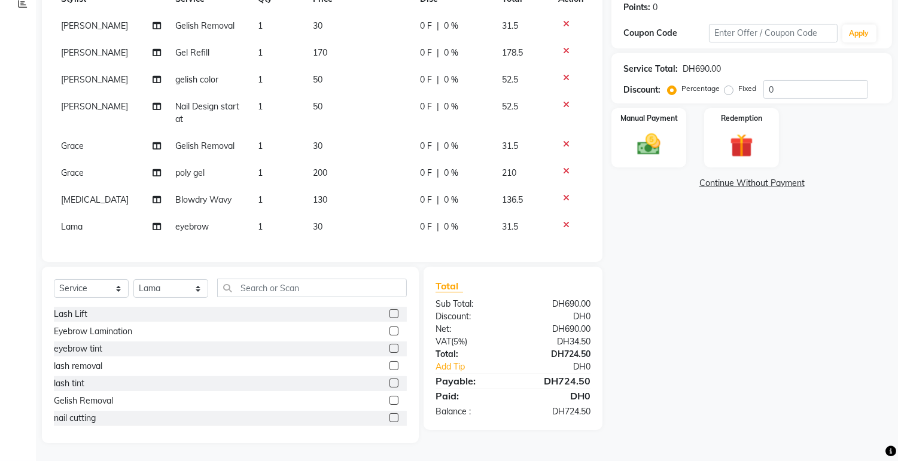
scroll to position [129, 0]
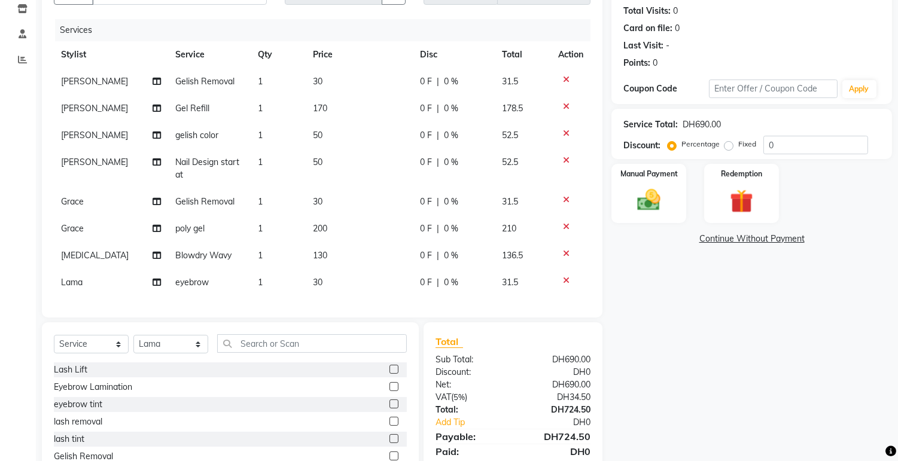
click at [326, 230] on td "200" at bounding box center [359, 228] width 107 height 27
select select "54542"
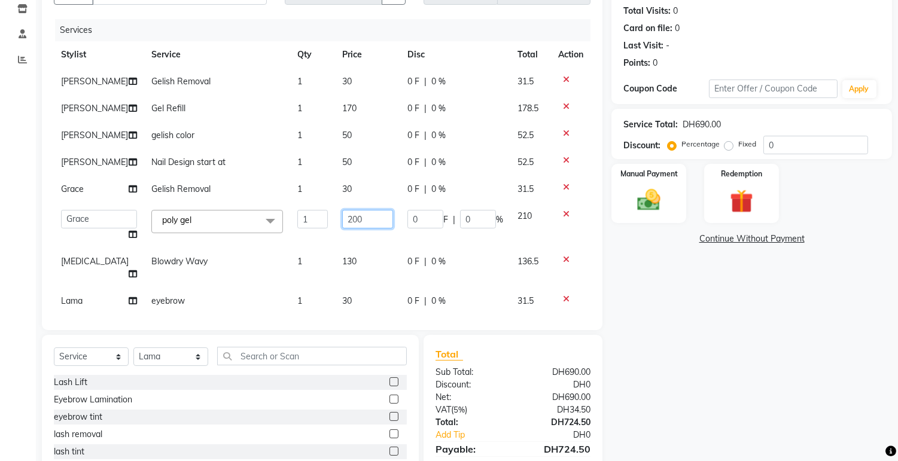
click at [367, 221] on input "200" at bounding box center [367, 219] width 51 height 19
click at [694, 301] on div "Name: [PERSON_NAME] Membership: No Active Membership Total Visits: 0 Card on fi…" at bounding box center [755, 236] width 289 height 551
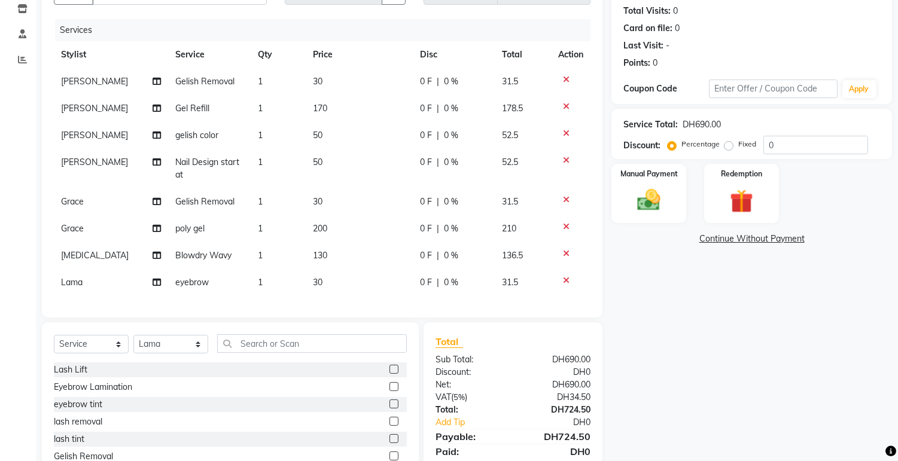
click at [335, 228] on td "200" at bounding box center [359, 228] width 107 height 27
select select "54542"
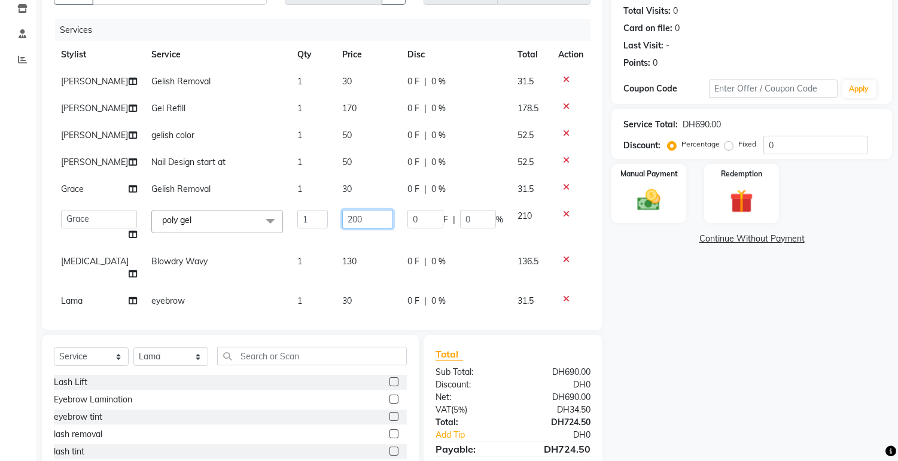
click at [355, 219] on input "200" at bounding box center [367, 219] width 51 height 19
type input "250"
click at [762, 391] on div "Name: [PERSON_NAME] Membership: No Active Membership Total Visits: 0 Card on fi…" at bounding box center [755, 236] width 289 height 551
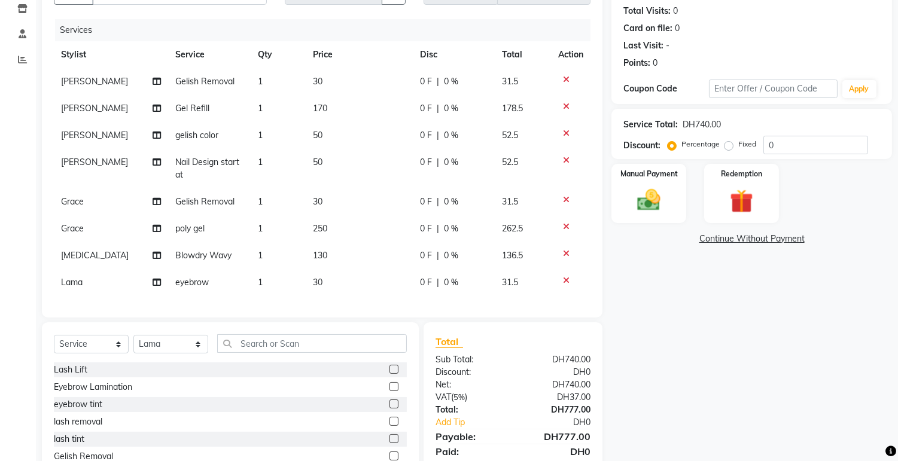
scroll to position [194, 0]
